Goal: Information Seeking & Learning: Learn about a topic

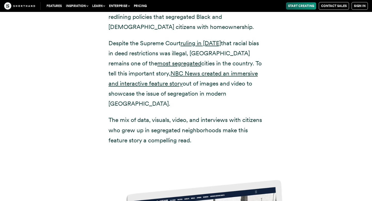
scroll to position [2340, 0]
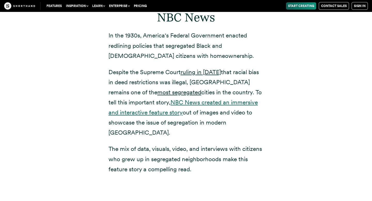
click at [167, 99] on link "NBC News created an immersive and interactive feature story" at bounding box center [182, 107] width 149 height 17
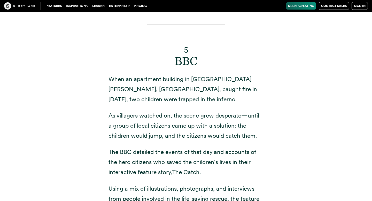
scroll to position [3668, 0]
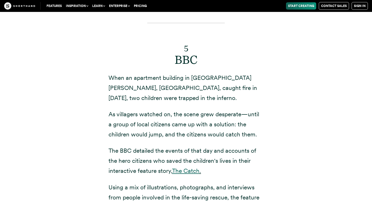
click at [187, 167] on link "The Catch" at bounding box center [185, 170] width 27 height 7
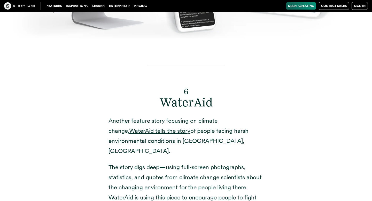
scroll to position [4110, 0]
click at [159, 127] on link "WaterAid tells the story" at bounding box center [159, 130] width 61 height 7
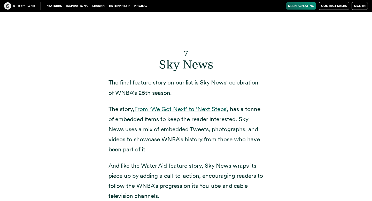
scroll to position [4508, 0]
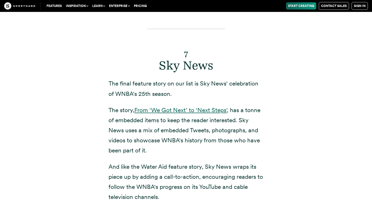
click at [181, 106] on link "From ‘We Got Next’ to ‘Next Steps'" at bounding box center [180, 109] width 92 height 7
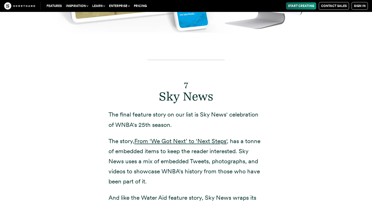
scroll to position [4478, 0]
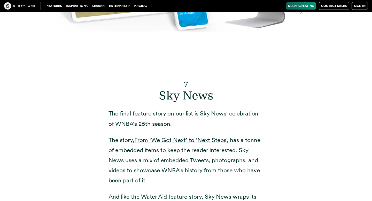
drag, startPoint x: 106, startPoint y: 50, endPoint x: 188, endPoint y: 57, distance: 82.3
click at [189, 58] on div "7 Sky News The final feature story on our list is Sky News' celebration of WNBA…" at bounding box center [185, 147] width 175 height 211
click at [197, 108] on p "The final feature story on our list is Sky News' celebration of WNBA's 25th sea…" at bounding box center [185, 118] width 155 height 20
drag, startPoint x: 201, startPoint y: 53, endPoint x: 201, endPoint y: 62, distance: 9.3
click at [201, 108] on p "The final feature story on our list is Sky News' celebration of WNBA's 25th sea…" at bounding box center [185, 118] width 155 height 20
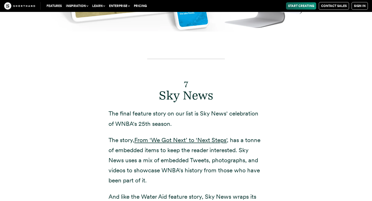
copy p "Sky News' celebration of WNBA's 25th season."
click at [272, 64] on div "7 Sky News The final feature story on our list is Sky News' celebration of WNBA…" at bounding box center [185, 147] width 175 height 211
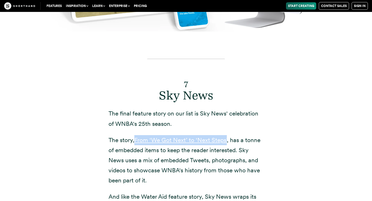
drag, startPoint x: 134, startPoint y: 76, endPoint x: 228, endPoint y: 75, distance: 93.9
click at [228, 135] on p "The story, From ‘We Got Next’ to ‘Next Steps' , has a tonne of embedded items t…" at bounding box center [185, 160] width 155 height 50
copy p "From ‘We Got Next’ to ‘Next Steps'"
